Goal: Transaction & Acquisition: Download file/media

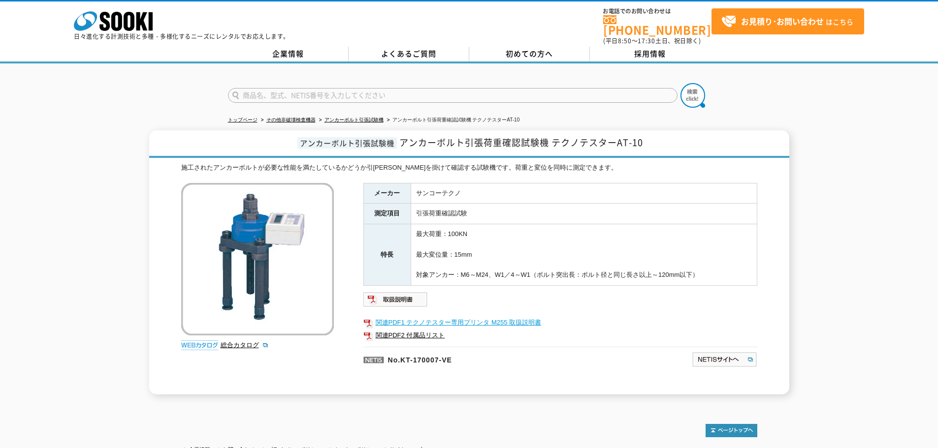
click at [504, 317] on link "関連PDF1 テクノテスター専用プリンタ M255 取扱説明書" at bounding box center [560, 323] width 394 height 13
click at [377, 292] on img at bounding box center [395, 300] width 64 height 16
click at [397, 335] on link "関連PDF2 付属品リスト" at bounding box center [560, 335] width 394 height 13
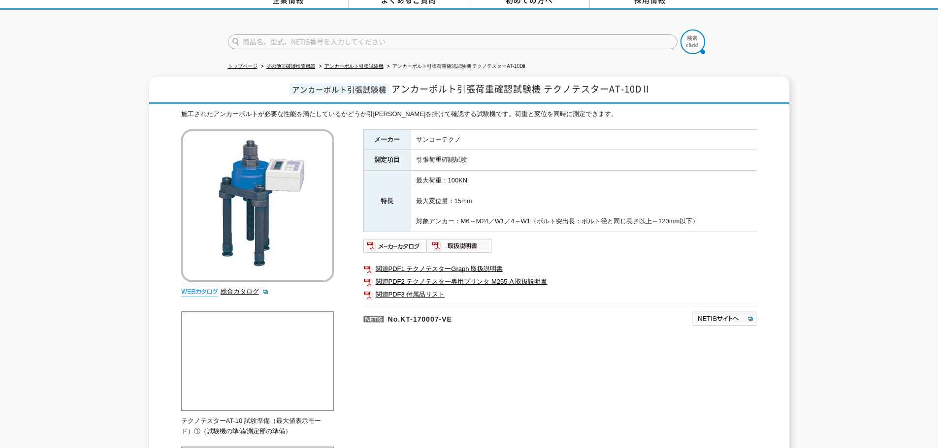
scroll to position [148, 0]
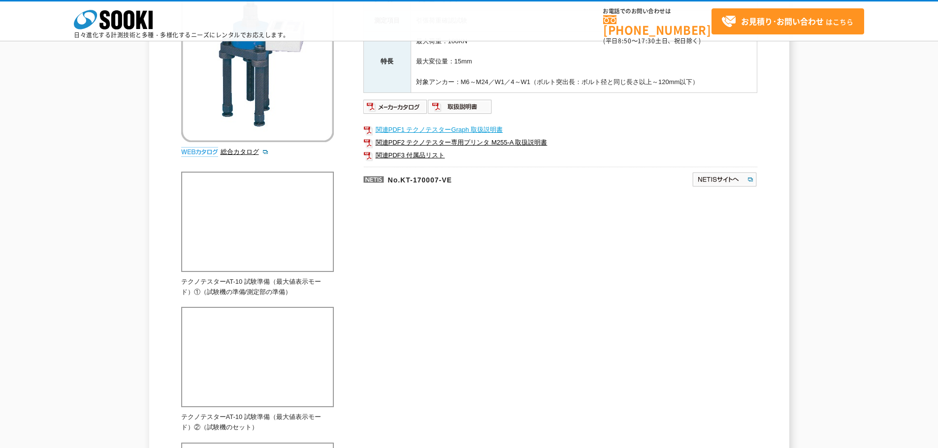
click at [430, 131] on link "関連PDF1 テクノテスターGraph 取扱説明書" at bounding box center [560, 130] width 394 height 13
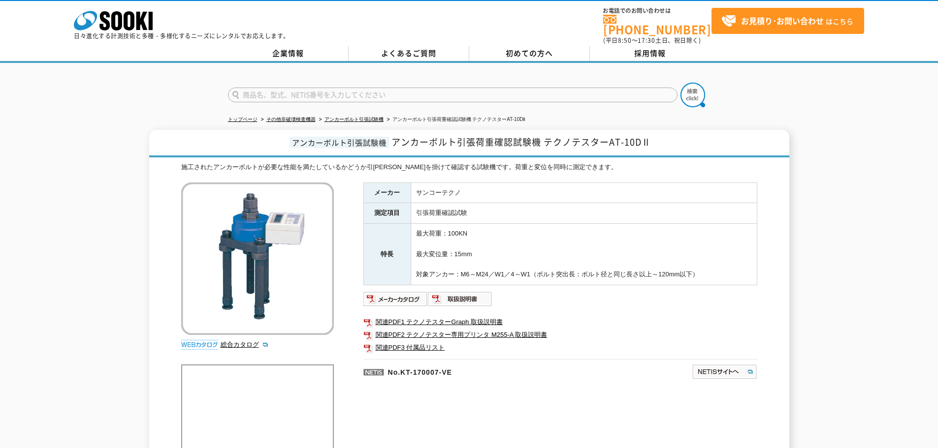
scroll to position [0, 0]
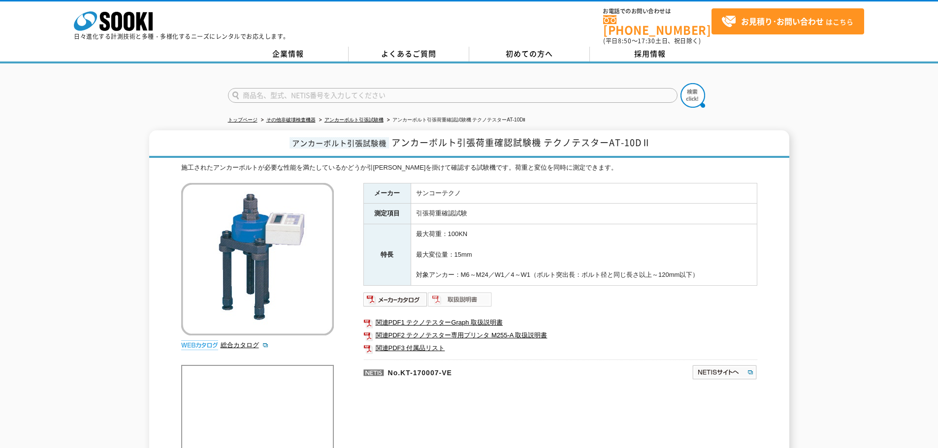
click at [454, 292] on img at bounding box center [460, 300] width 64 height 16
click at [398, 292] on img at bounding box center [395, 300] width 64 height 16
